Goal: Entertainment & Leisure: Consume media (video, audio)

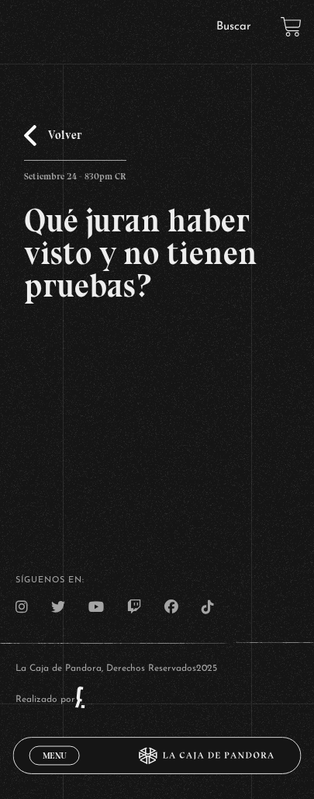
click at [31, 739] on div "Menu Cerrar" at bounding box center [74, 755] width 90 height 36
click at [42, 750] on span "Menu" at bounding box center [50, 754] width 26 height 9
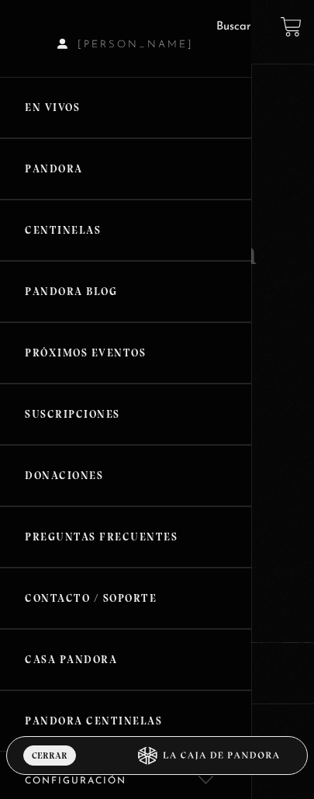
click at [153, 175] on link "Pandora" at bounding box center [125, 168] width 251 height 61
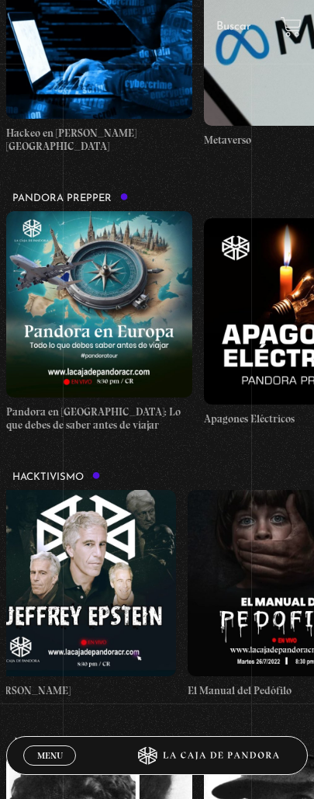
scroll to position [0, 220]
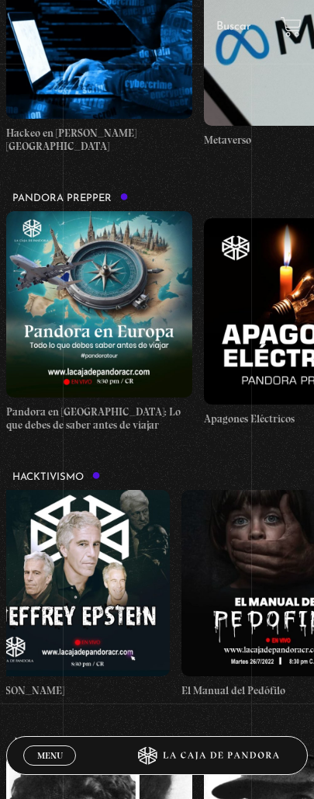
click at [78, 556] on figure at bounding box center [77, 583] width 186 height 186
